Goal: Complete application form: Complete application form

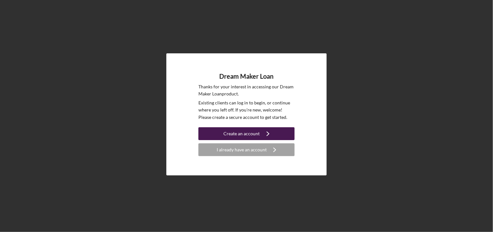
click at [245, 133] on div "Create an account" at bounding box center [242, 133] width 36 height 13
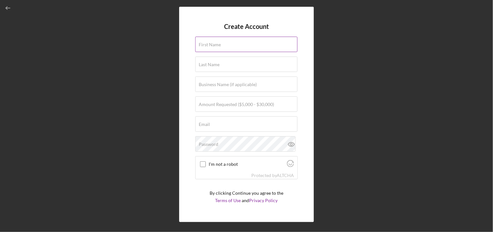
click at [209, 42] on label "First Name" at bounding box center [210, 44] width 22 height 5
click at [209, 42] on input "First Name" at bounding box center [246, 44] width 102 height 15
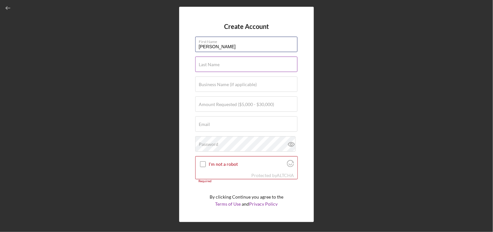
type input "[PERSON_NAME]"
click at [207, 62] on label "Last Name" at bounding box center [209, 64] width 21 height 5
click at [207, 62] on input "Last Name" at bounding box center [246, 63] width 102 height 15
type input "Gambardello"
click at [212, 82] on label "Business Name (if applicable)" at bounding box center [228, 84] width 58 height 5
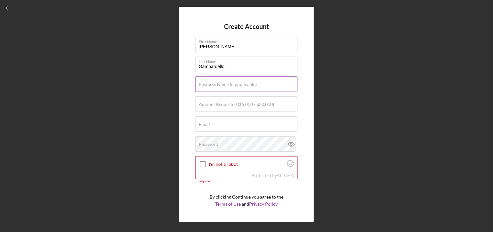
click at [212, 81] on input "Business Name (if applicable)" at bounding box center [246, 83] width 102 height 15
type input "TMC"
click at [226, 104] on label "Amount Requested ($5,000 - $30,000)" at bounding box center [236, 104] width 75 height 5
click at [226, 104] on input "Amount Requested ($5,000 - $30,000)" at bounding box center [246, 103] width 102 height 15
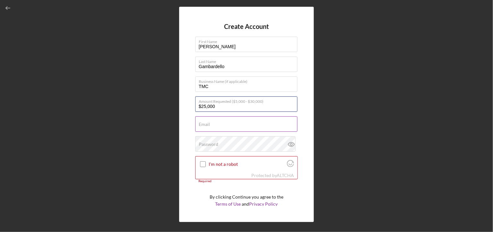
type input "$25,000"
click at [218, 123] on div "Email Required" at bounding box center [246, 124] width 103 height 16
type input "[EMAIL_ADDRESS][DOMAIN_NAME]"
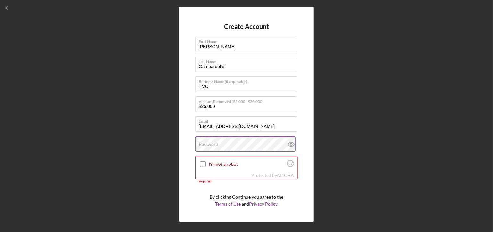
click at [214, 144] on label "Password" at bounding box center [209, 143] width 20 height 5
click at [289, 144] on icon at bounding box center [292, 144] width 16 height 16
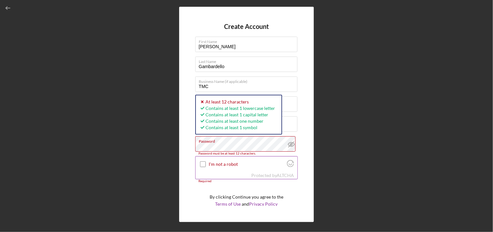
click at [203, 163] on input "I'm not a robot" at bounding box center [203, 164] width 6 height 6
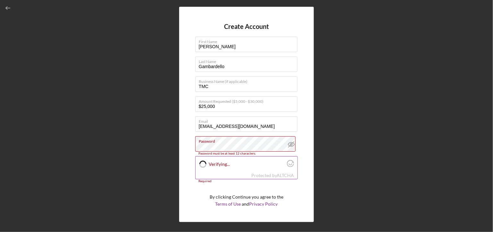
checkbox input "true"
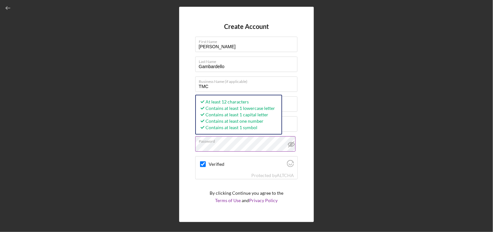
scroll to position [17, 0]
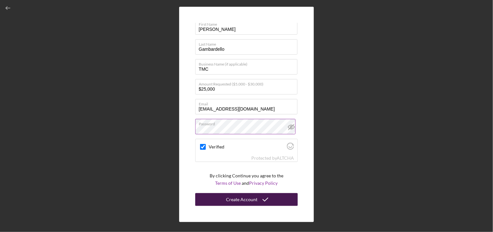
click at [236, 195] on div "Create Account" at bounding box center [241, 199] width 31 height 13
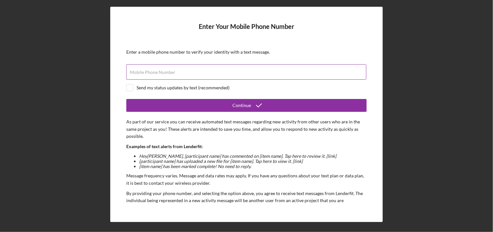
click at [133, 73] on label "Mobile Phone Number" at bounding box center [153, 72] width 46 height 5
click at [133, 73] on input "Mobile Phone Number" at bounding box center [246, 71] width 240 height 15
